Goal: Learn about a topic

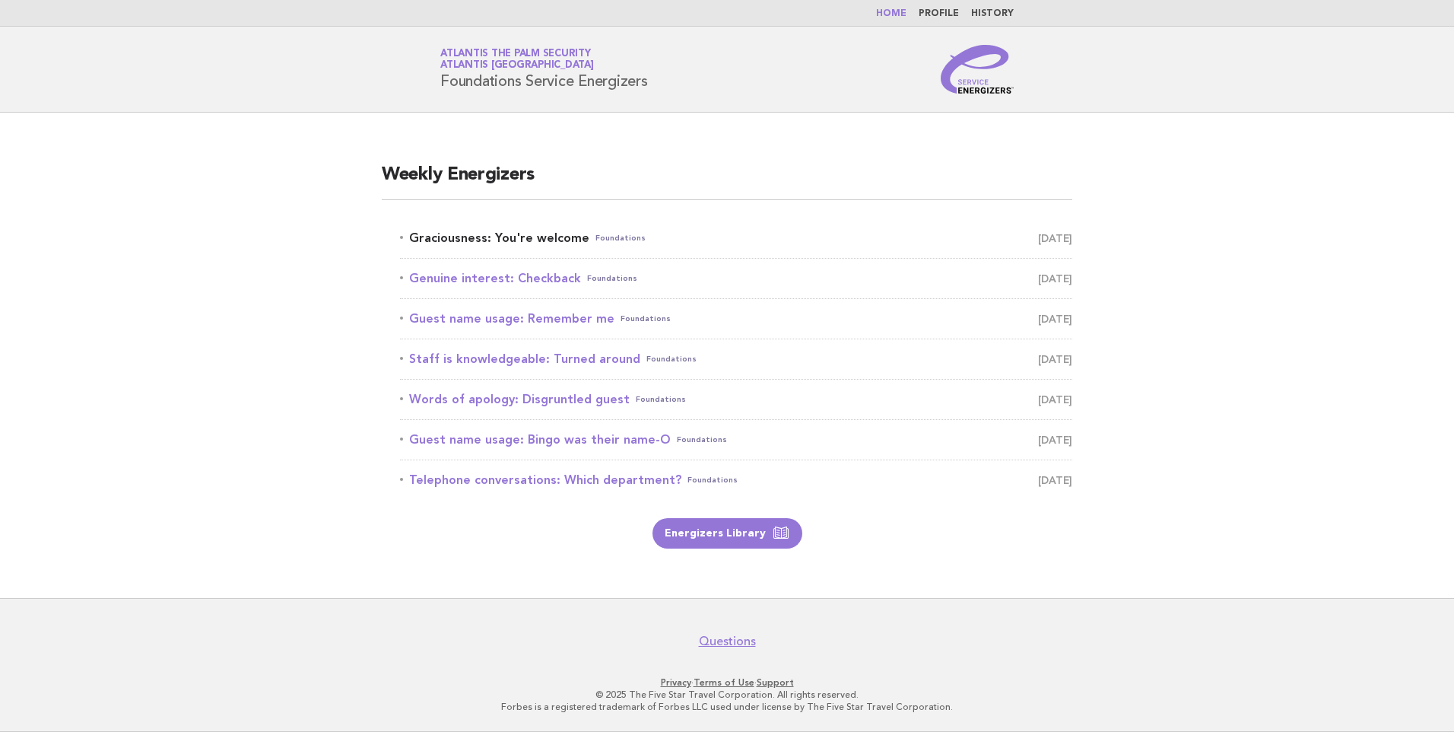
click at [501, 235] on link "Graciousness: You're welcome Foundations October 7" at bounding box center [736, 237] width 672 height 21
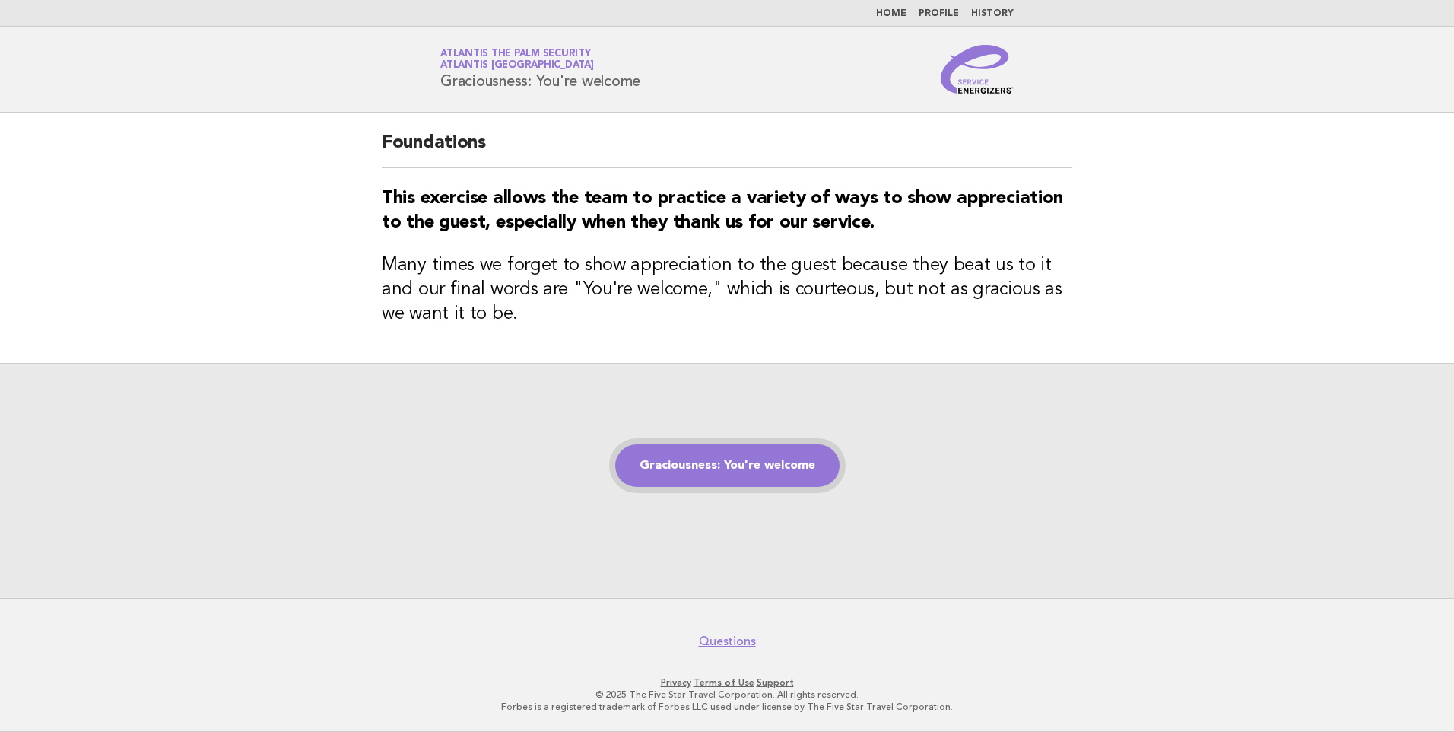
click at [718, 467] on link "Graciousness: You're welcome" at bounding box center [727, 465] width 224 height 43
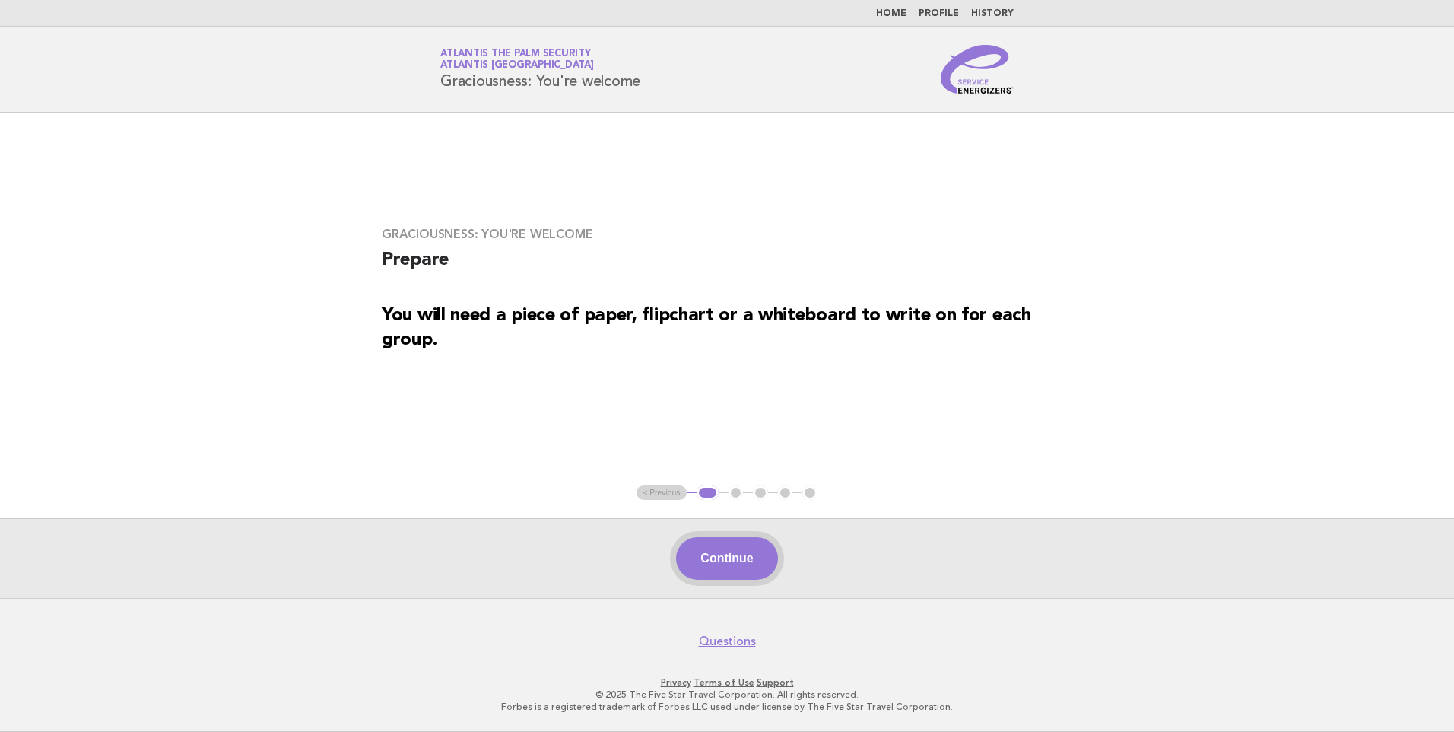
click at [742, 555] on button "Continue" at bounding box center [726, 558] width 101 height 43
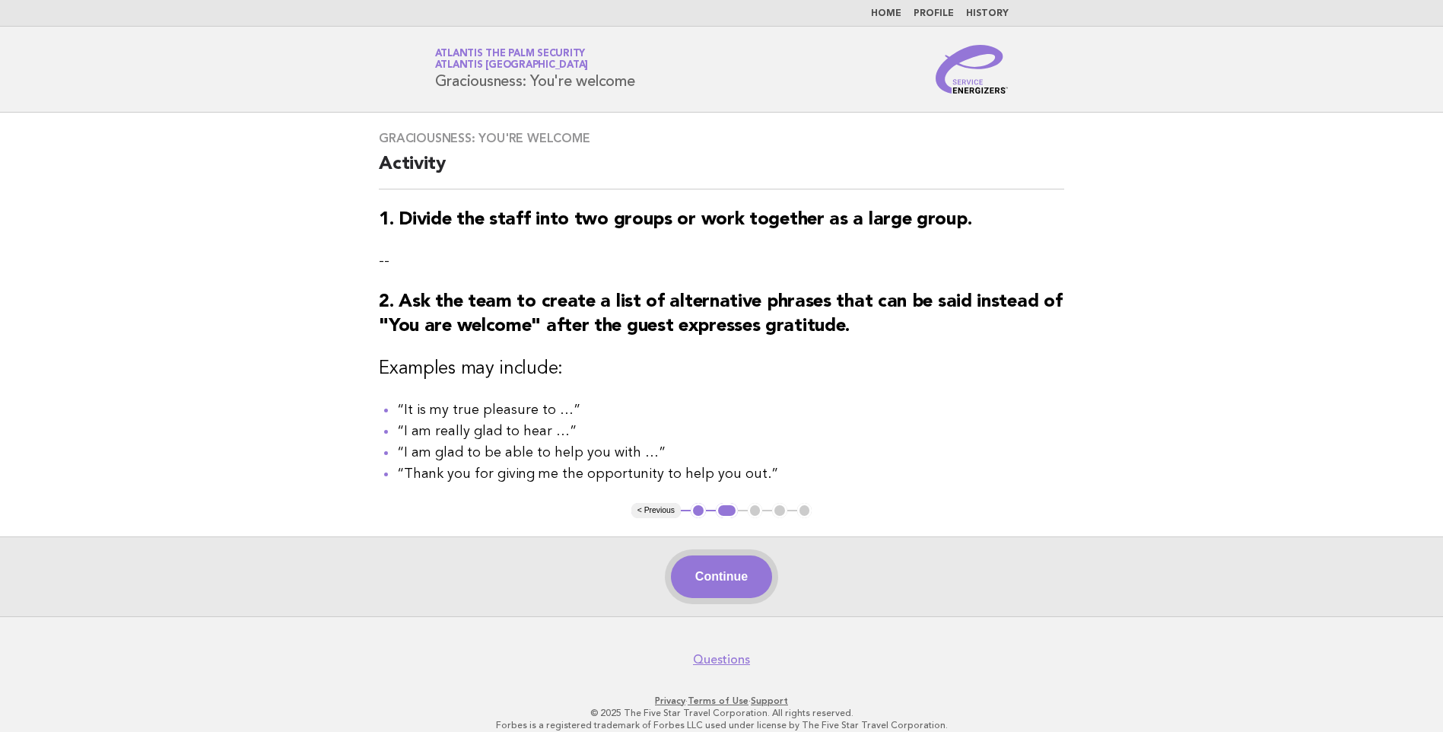
click at [707, 574] on button "Continue" at bounding box center [721, 576] width 101 height 43
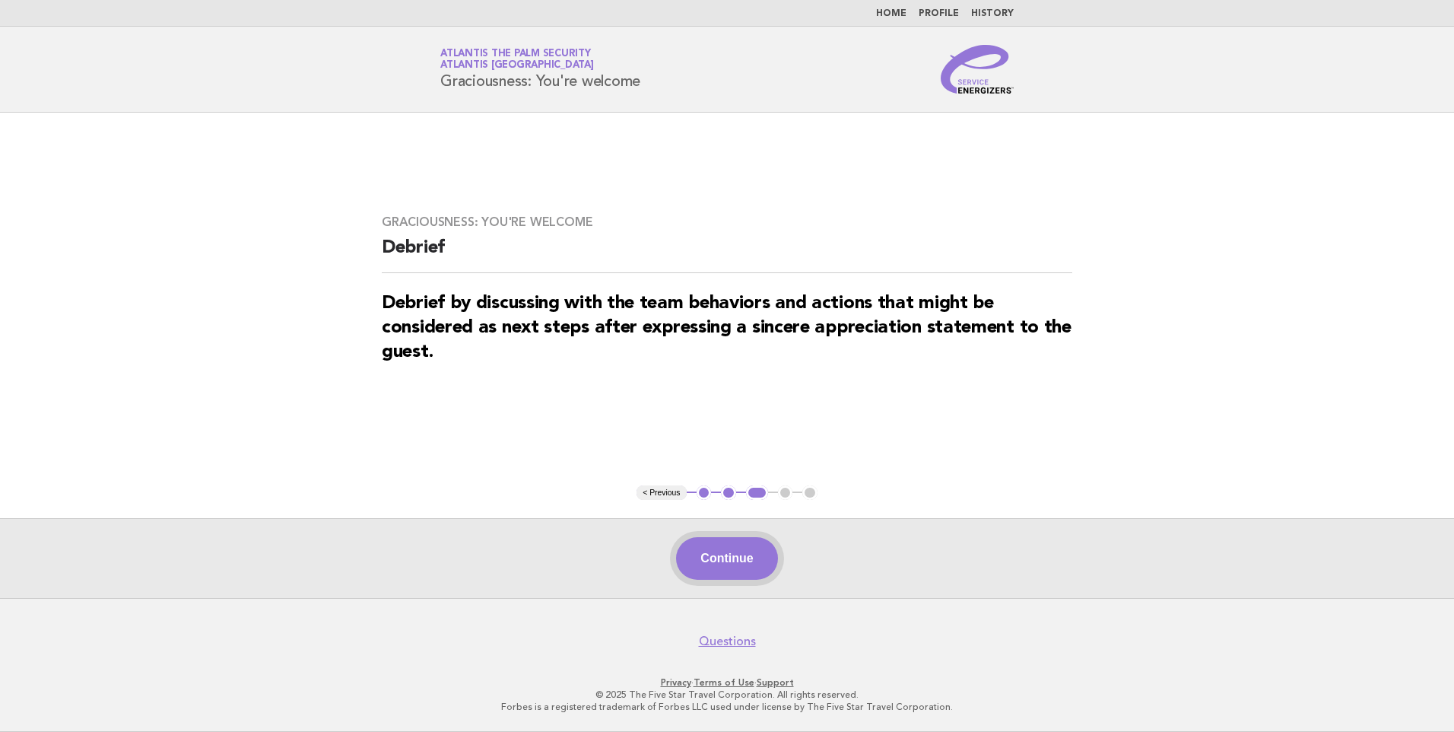
click at [715, 559] on button "Continue" at bounding box center [726, 558] width 101 height 43
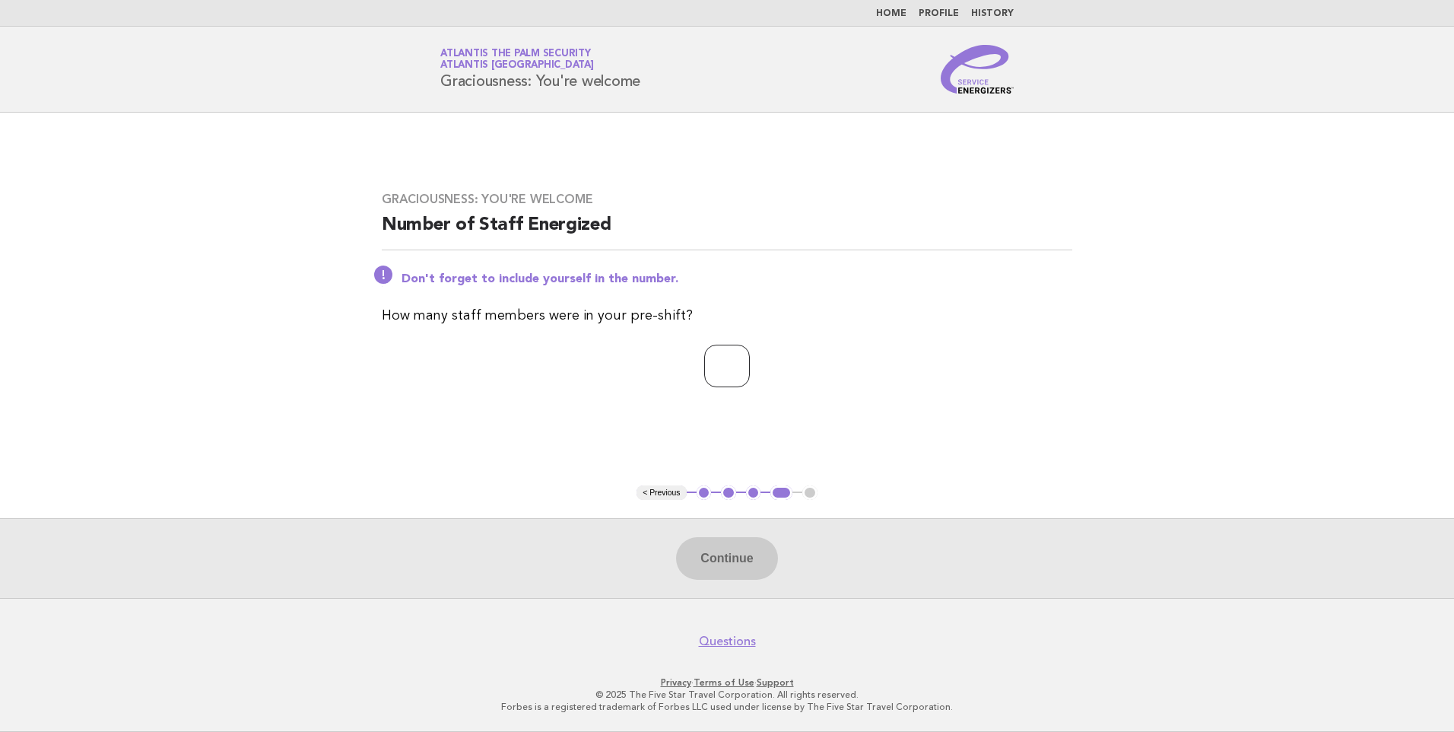
click at [717, 362] on input "number" at bounding box center [727, 366] width 46 height 43
type input "*"
click at [714, 555] on button "Continue" at bounding box center [726, 558] width 101 height 43
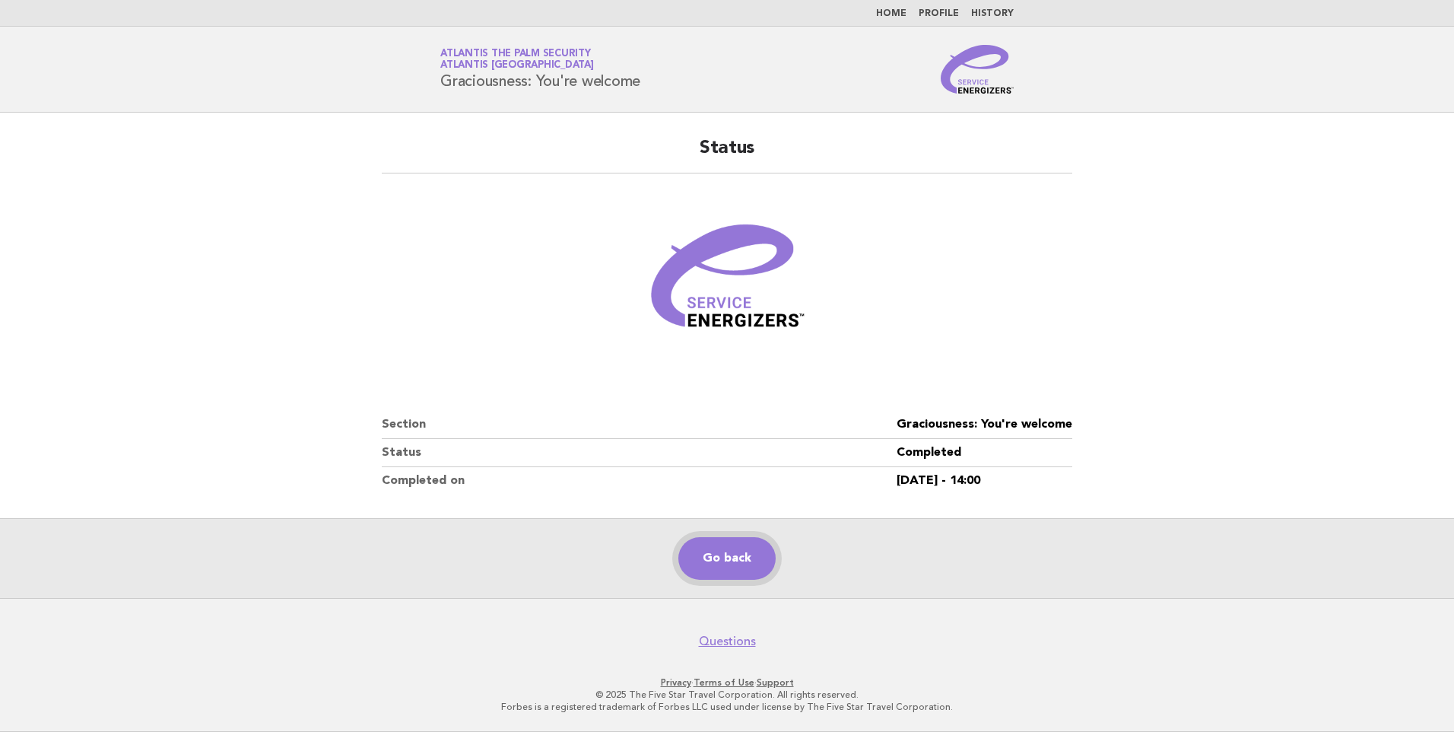
click at [736, 555] on link "Go back" at bounding box center [727, 558] width 97 height 43
